Goal: Transaction & Acquisition: Purchase product/service

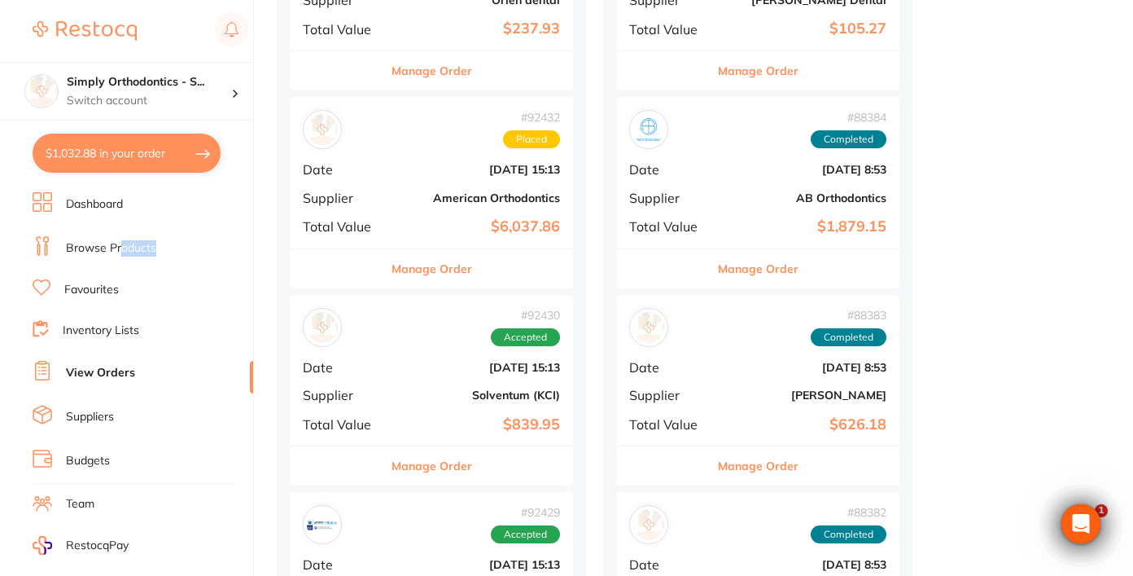
click at [122, 254] on link "Browse Products" at bounding box center [111, 248] width 90 height 16
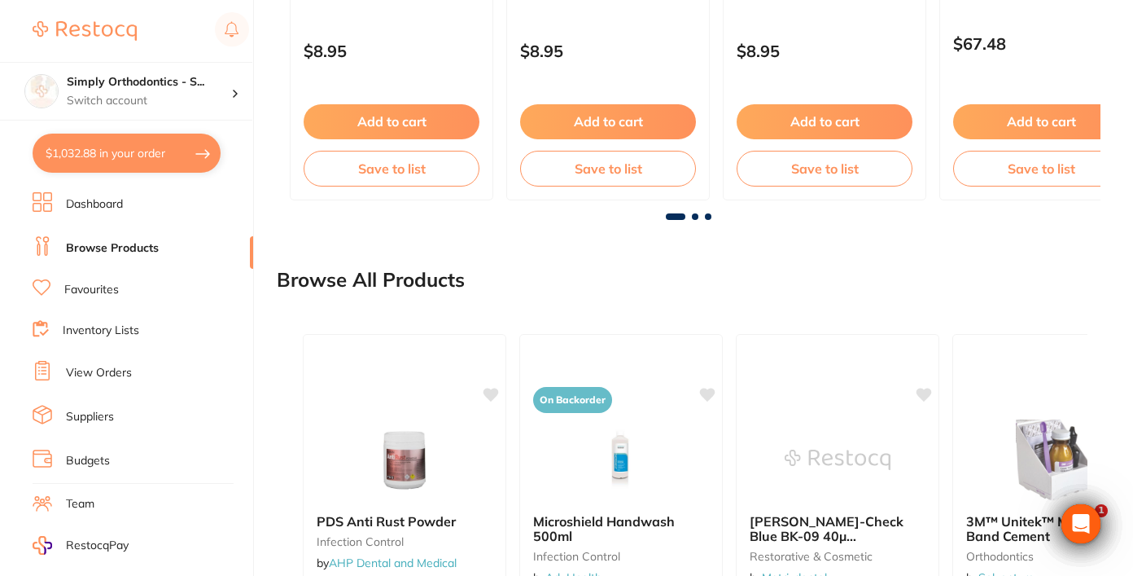
click at [87, 242] on link "Browse Products" at bounding box center [112, 248] width 93 height 16
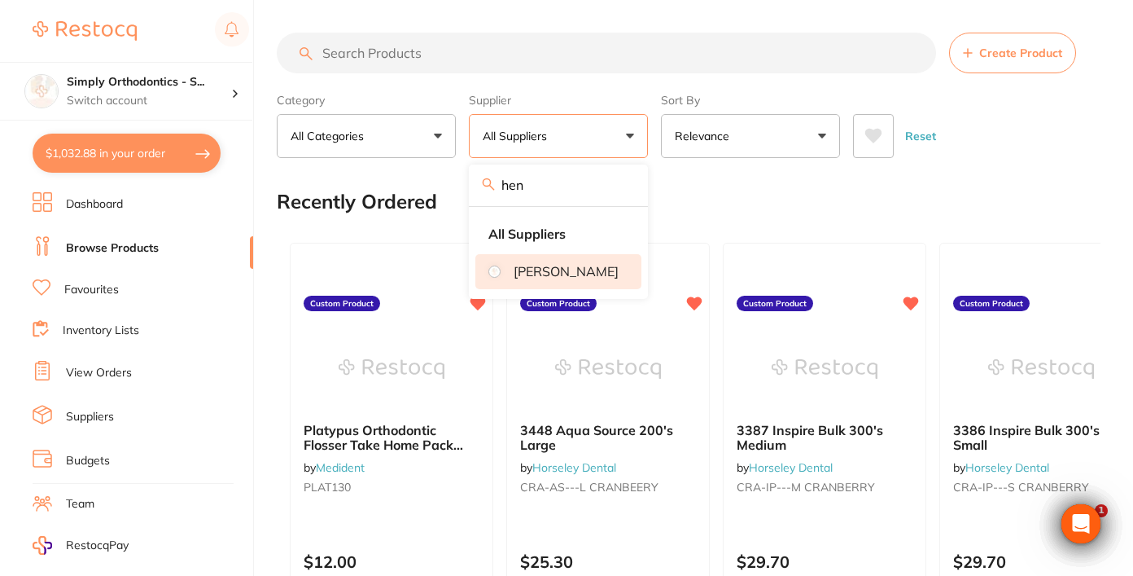
type input "hen"
click at [553, 274] on p "[PERSON_NAME]" at bounding box center [566, 271] width 105 height 15
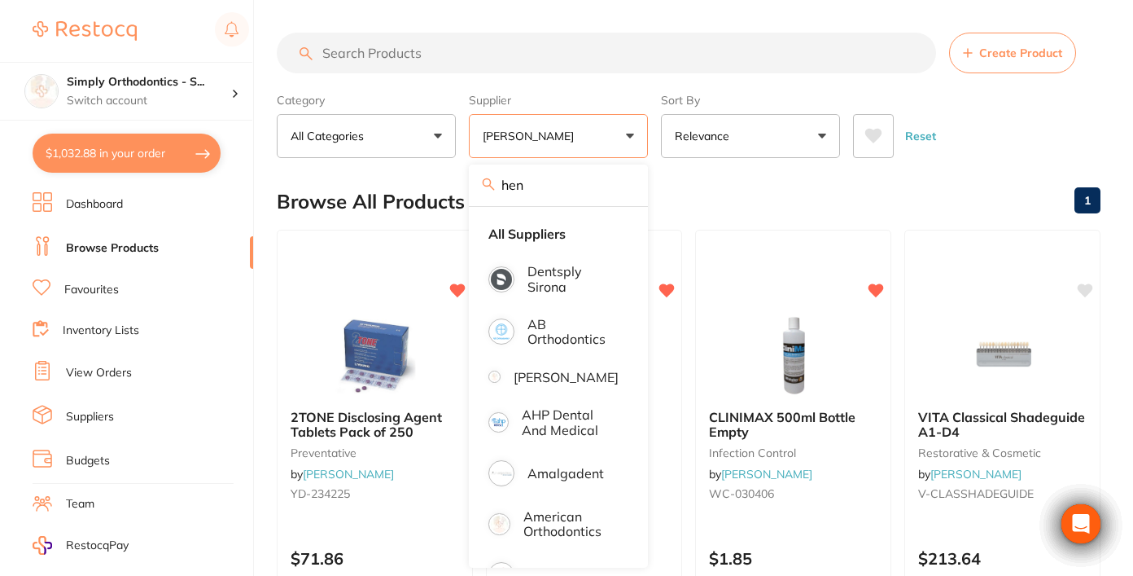
click at [499, 41] on input "search" at bounding box center [606, 53] width 659 height 41
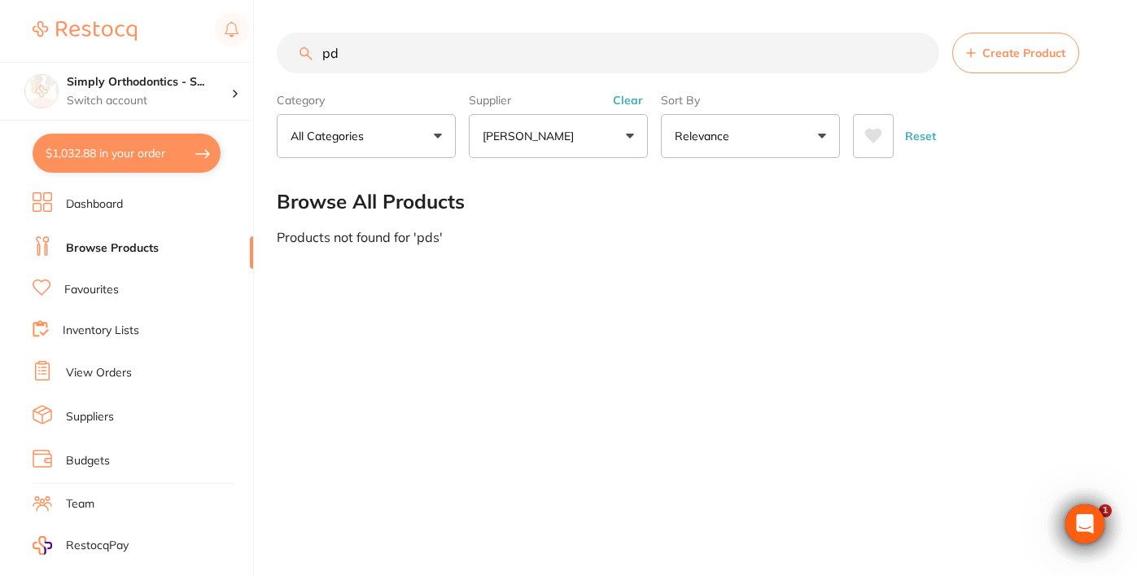
type input "p"
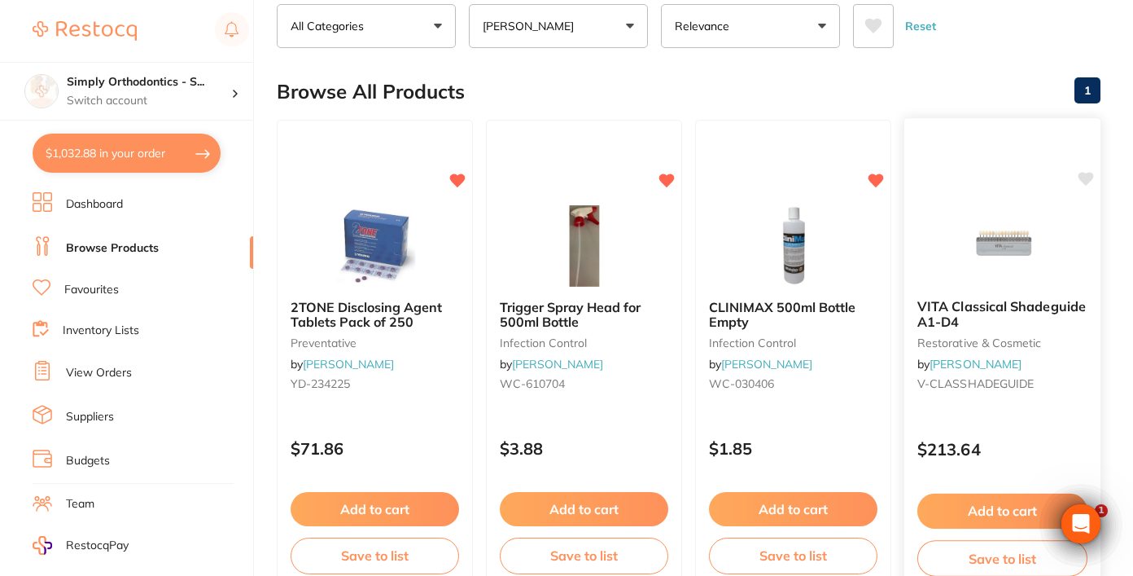
scroll to position [110, 0]
click at [1085, 182] on icon at bounding box center [1086, 179] width 15 height 14
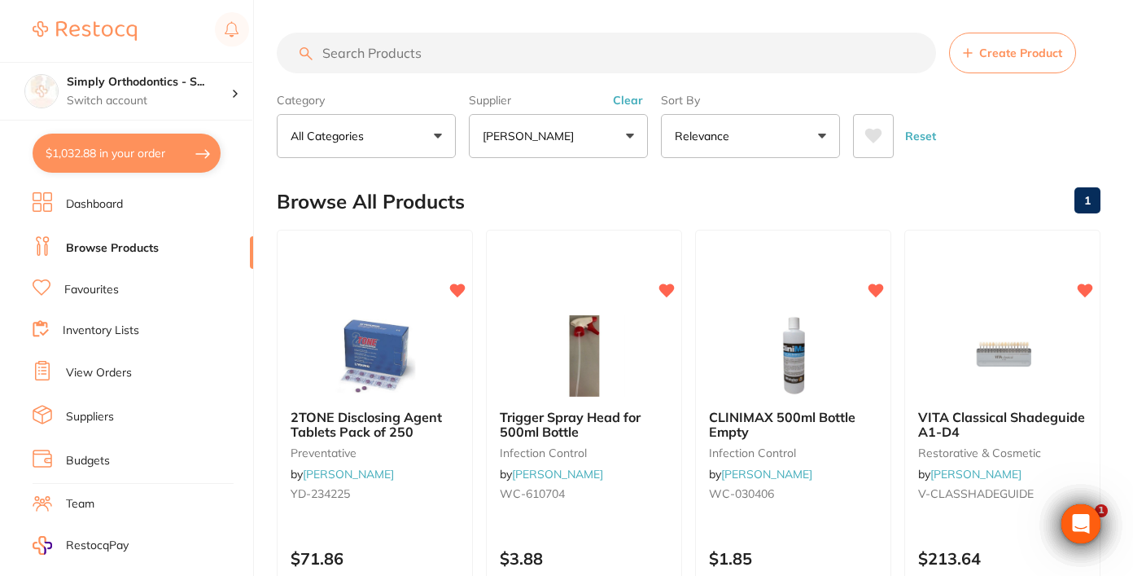
scroll to position [0, 0]
click at [632, 48] on input "search" at bounding box center [606, 53] width 659 height 41
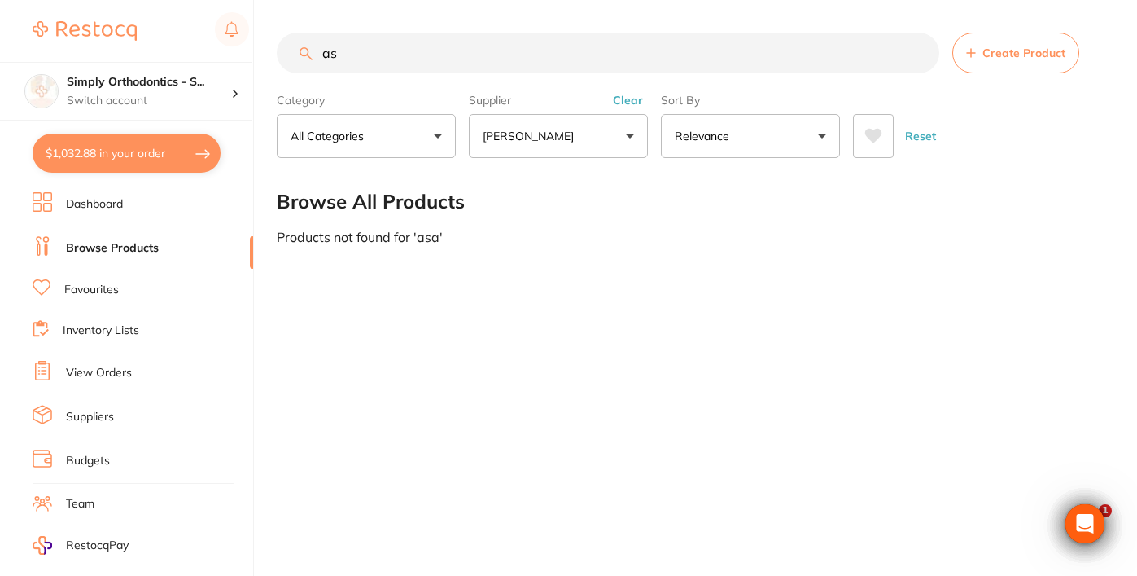
type input "a"
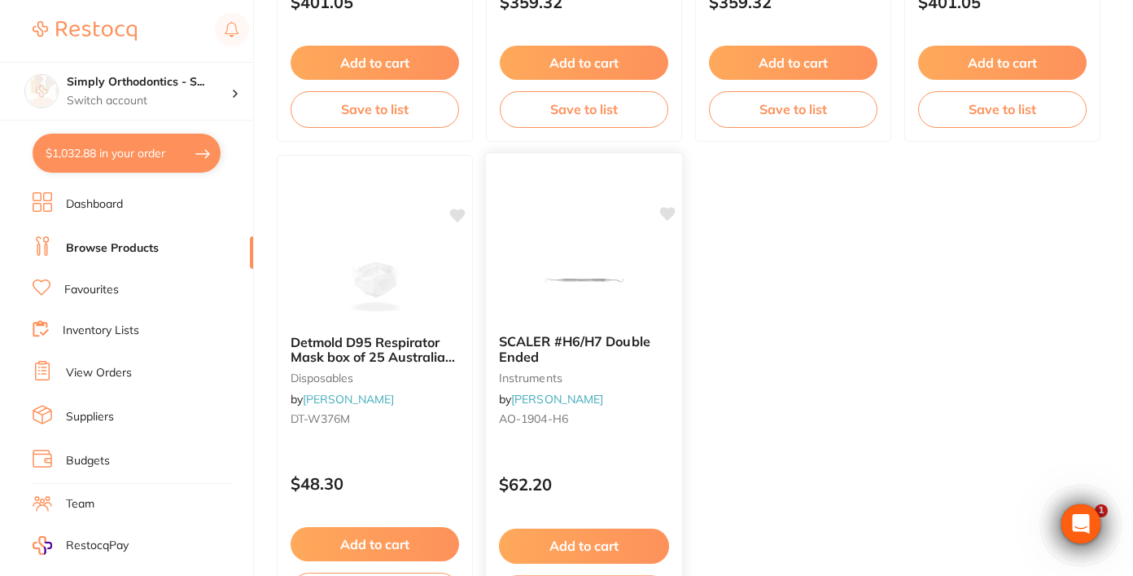
scroll to position [2481, 0]
click at [580, 297] on img at bounding box center [584, 280] width 107 height 82
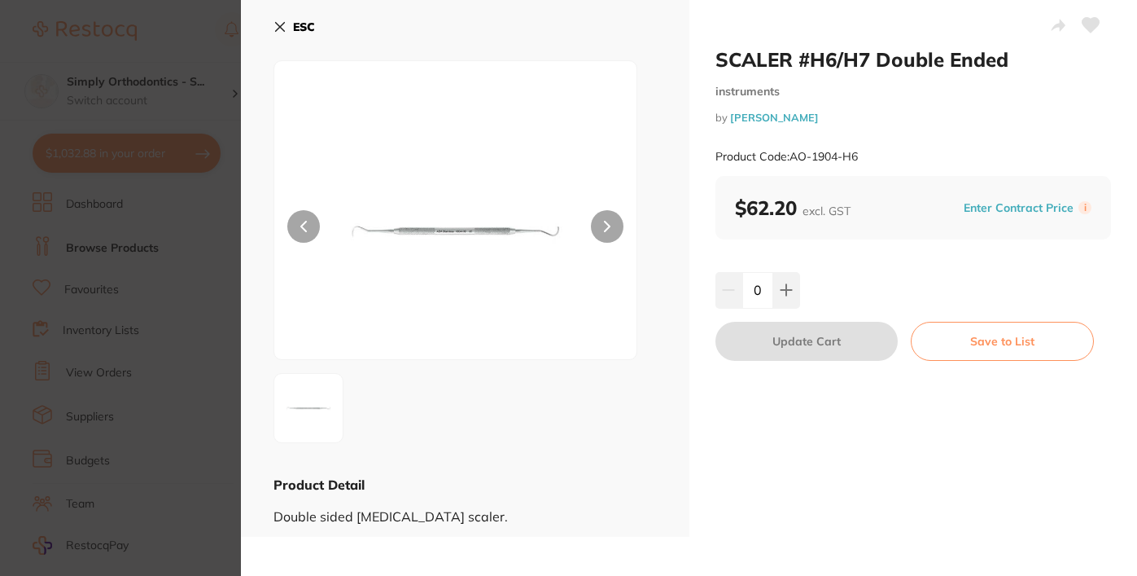
click at [280, 30] on icon at bounding box center [280, 26] width 13 height 13
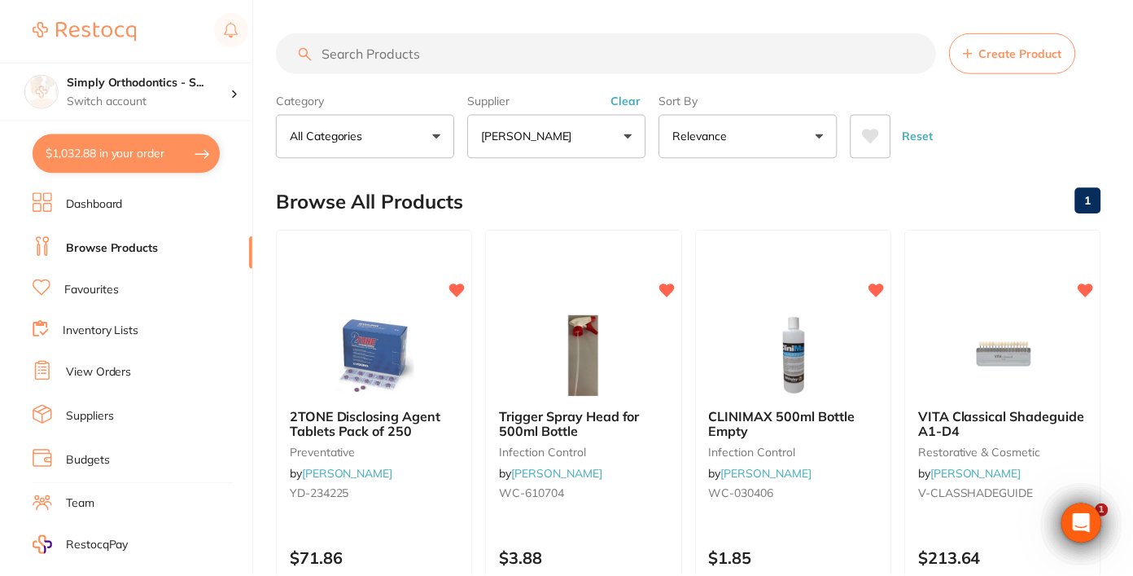
scroll to position [2481, 0]
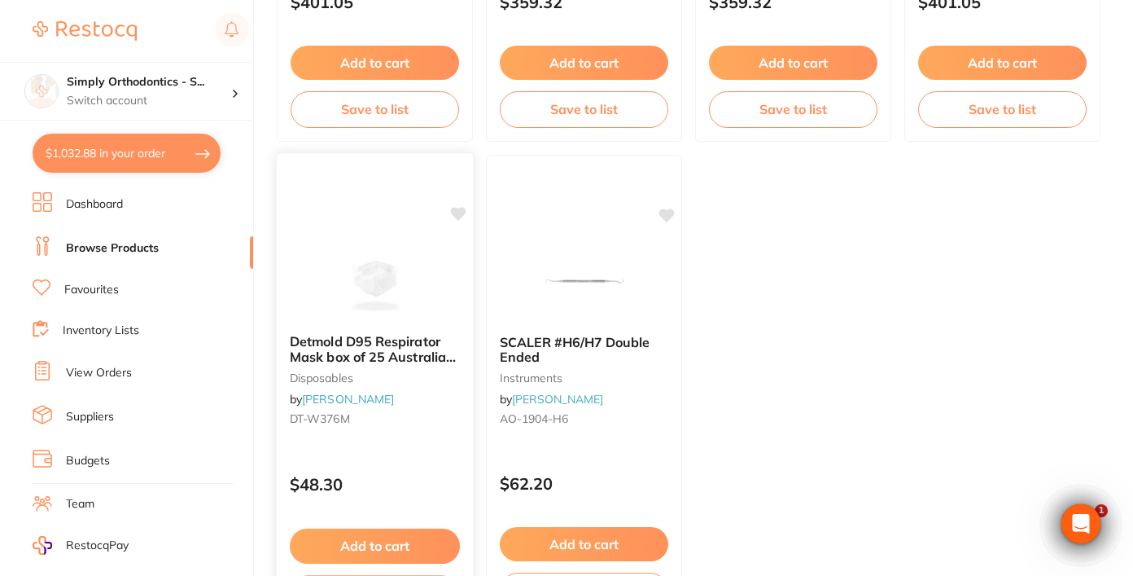
click at [388, 313] on img at bounding box center [375, 280] width 107 height 82
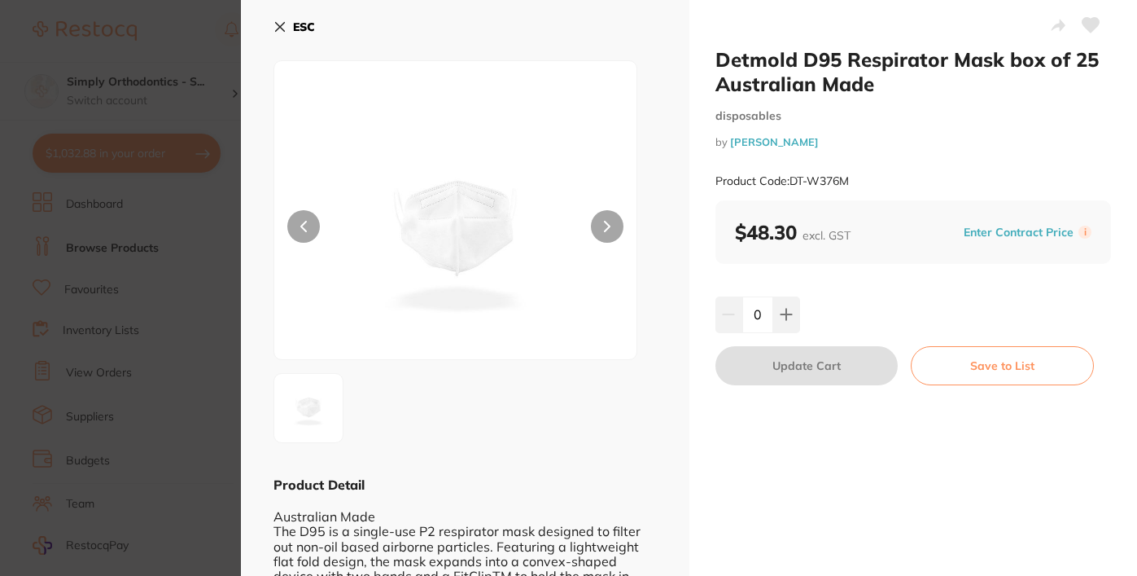
click at [612, 223] on button at bounding box center [607, 226] width 33 height 33
click at [444, 217] on img at bounding box center [455, 230] width 217 height 257
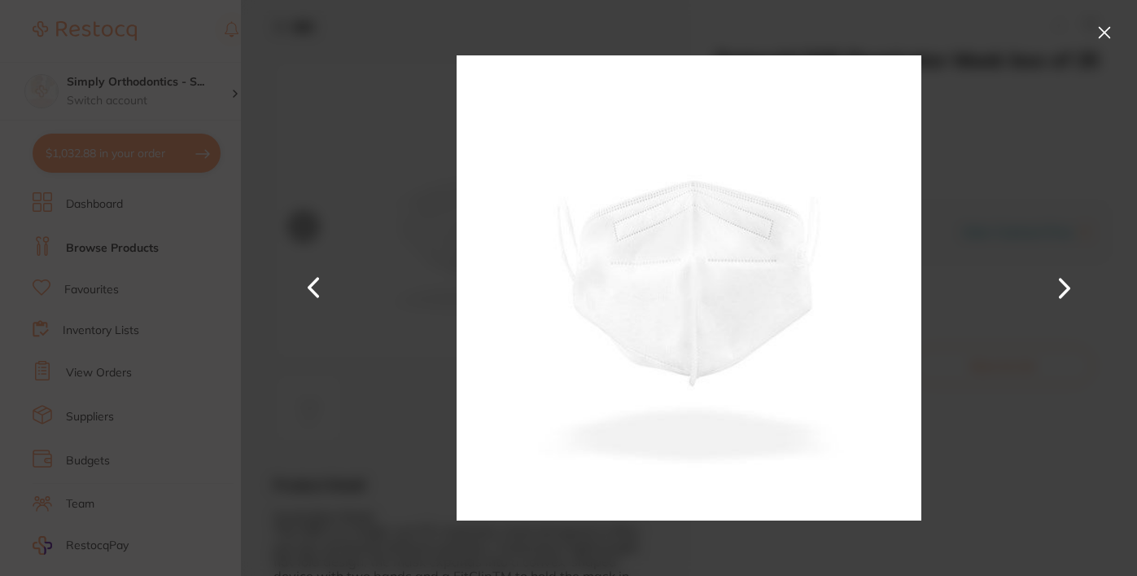
click at [1105, 28] on button at bounding box center [1105, 33] width 26 height 26
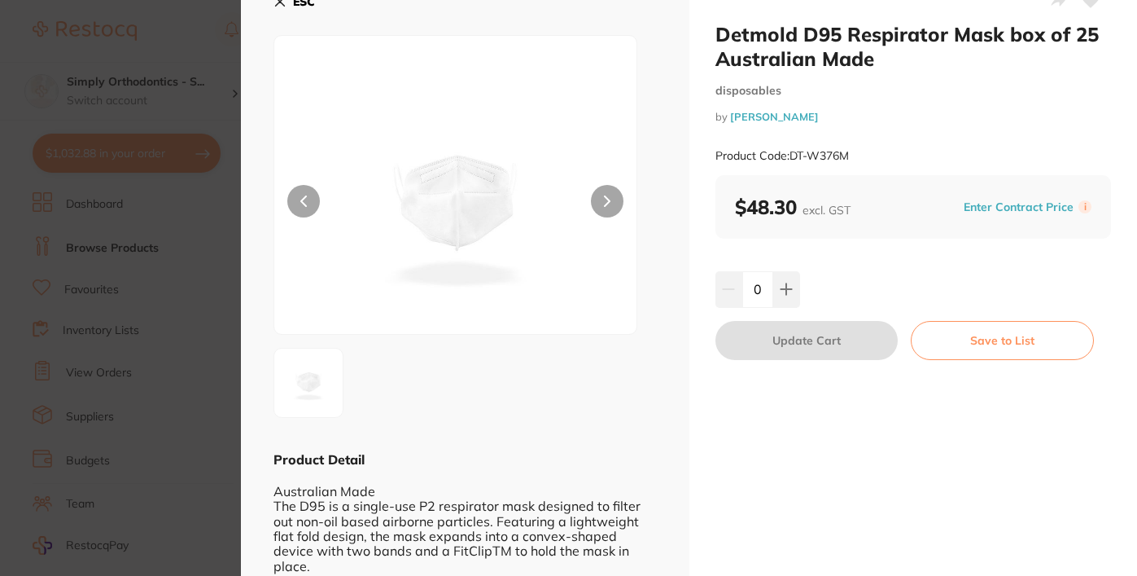
scroll to position [27, 0]
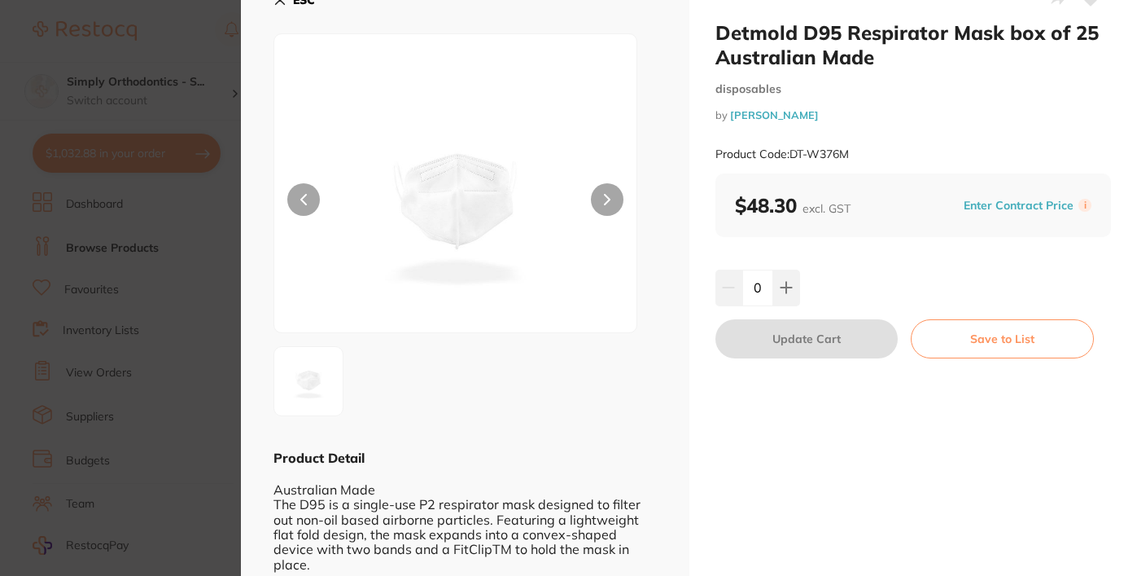
click at [611, 204] on button at bounding box center [607, 199] width 33 height 33
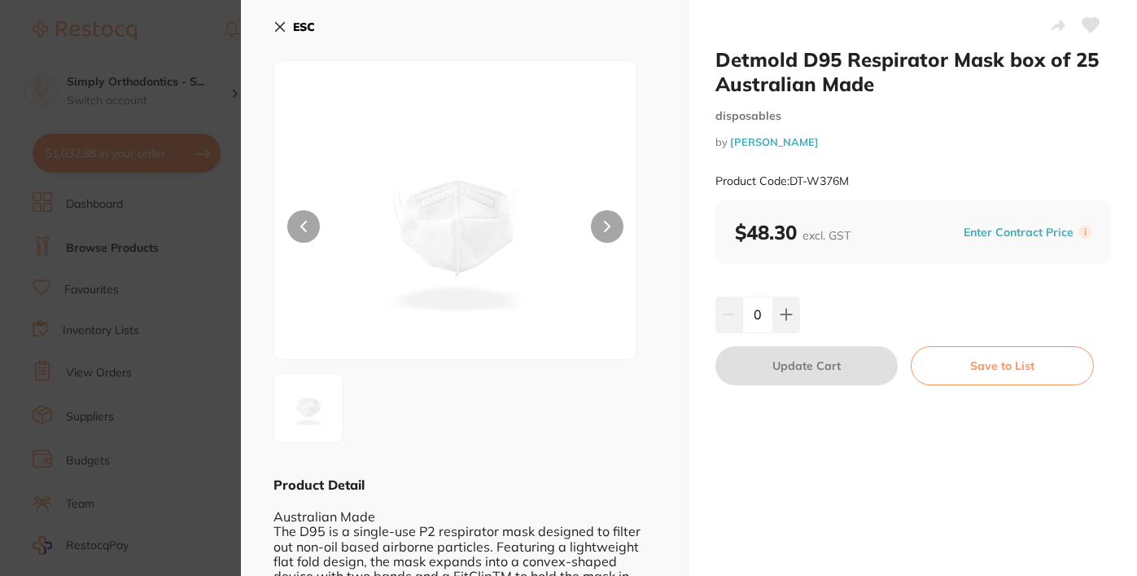
scroll to position [0, 0]
click at [278, 25] on icon at bounding box center [280, 27] width 9 height 9
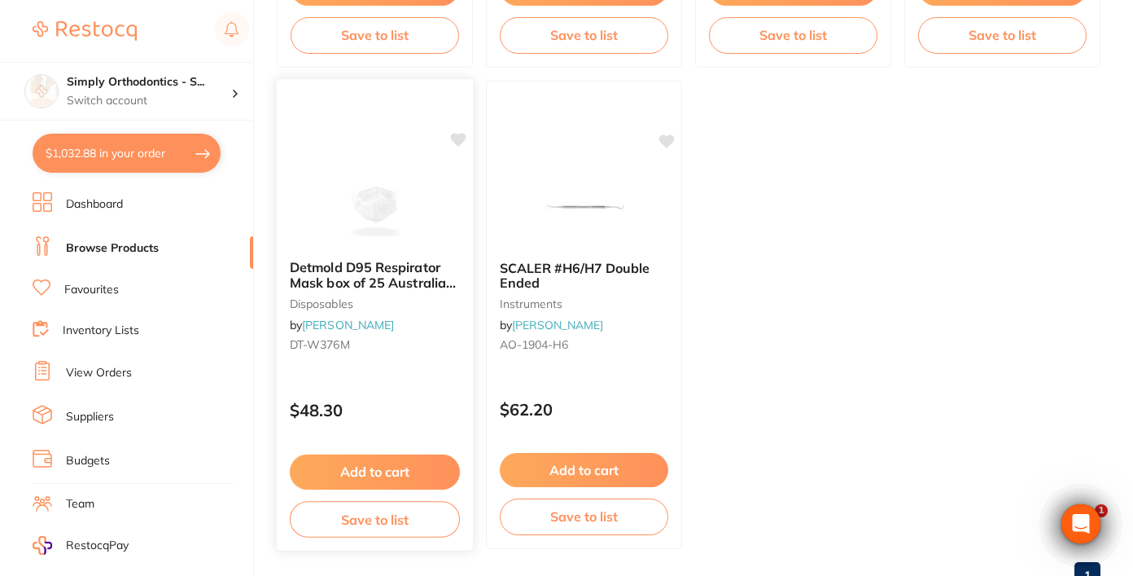
scroll to position [2556, 0]
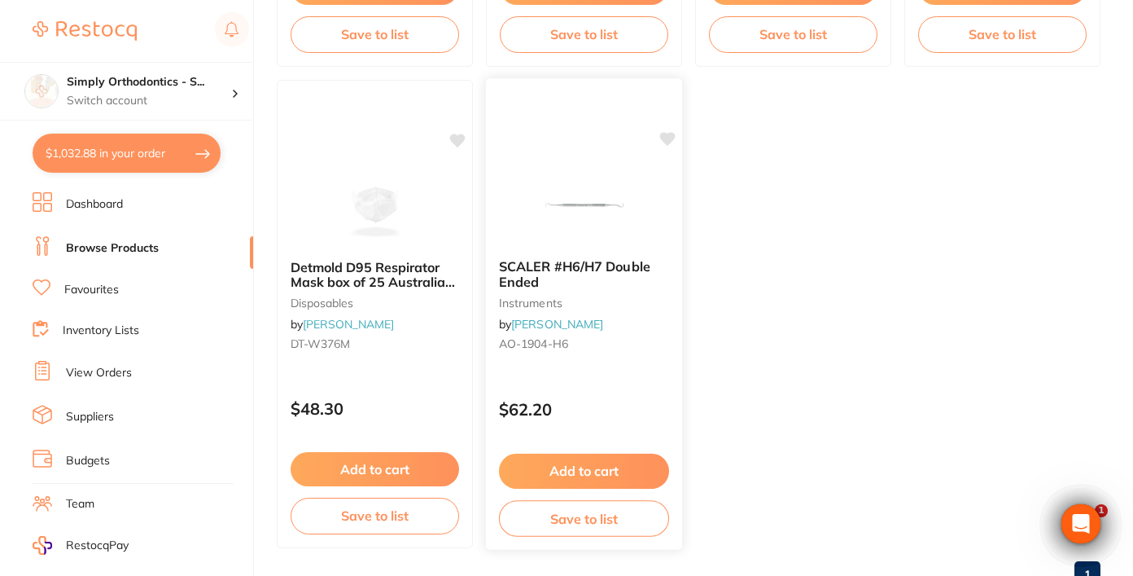
click at [602, 217] on img at bounding box center [584, 205] width 107 height 82
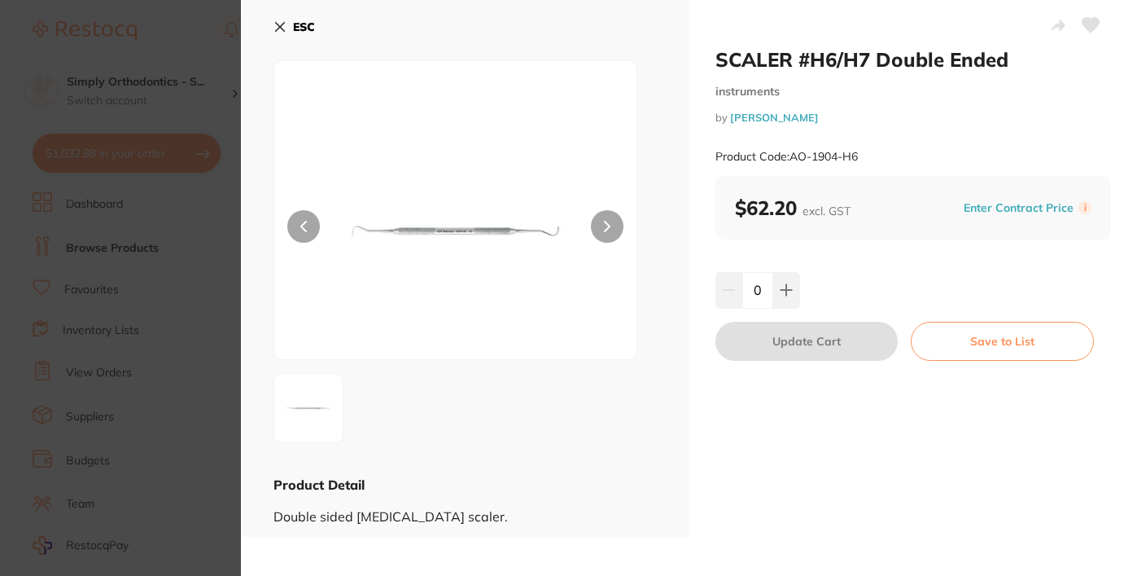
click at [602, 234] on button at bounding box center [607, 226] width 33 height 33
click at [277, 28] on icon at bounding box center [280, 26] width 13 height 13
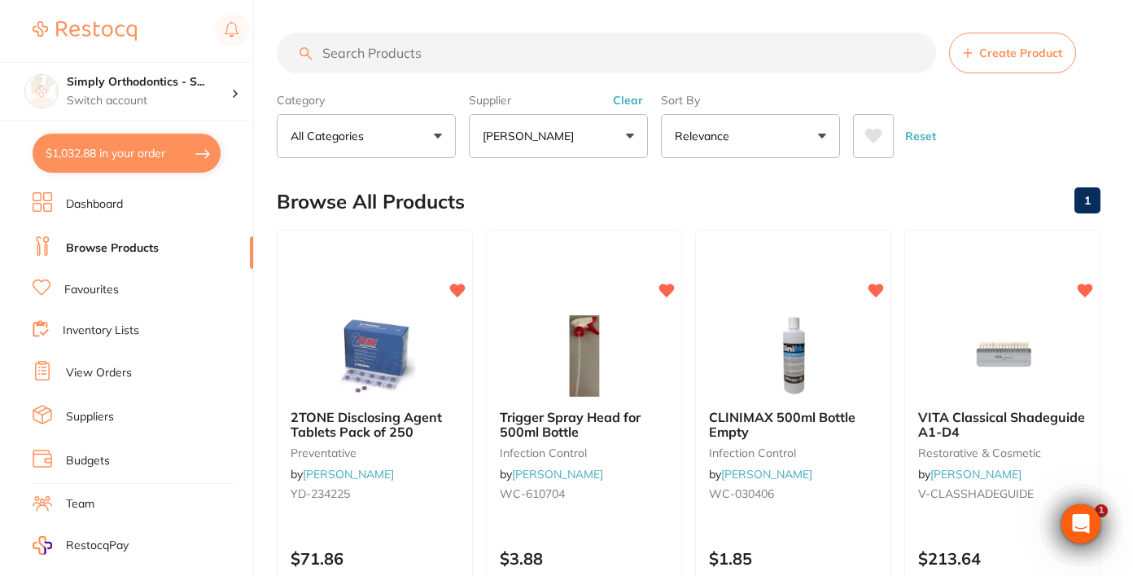
click at [102, 370] on link "View Orders" at bounding box center [99, 373] width 66 height 16
